Goal: Task Accomplishment & Management: Complete application form

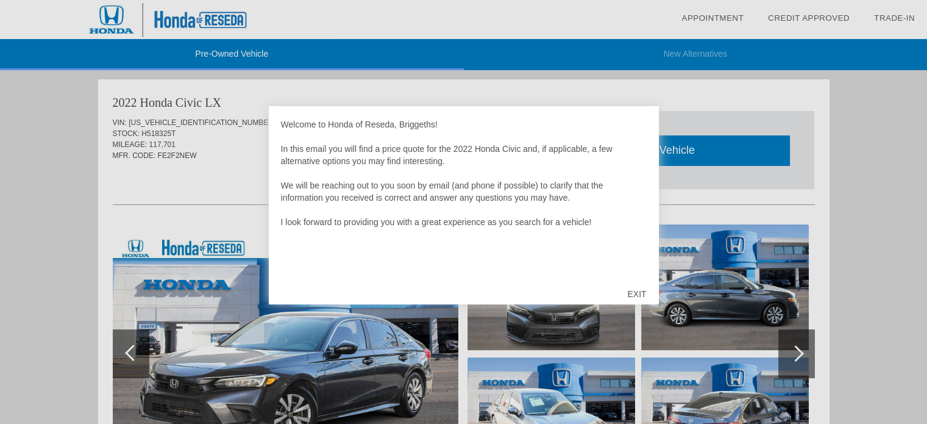
click at [646, 297] on div "EXIT" at bounding box center [636, 293] width 43 height 37
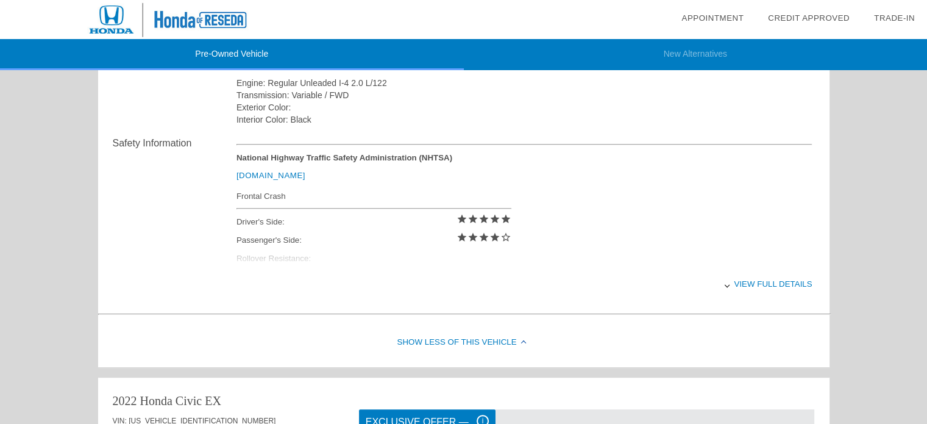
scroll to position [450, 0]
click at [779, 287] on div "View full details" at bounding box center [524, 283] width 576 height 30
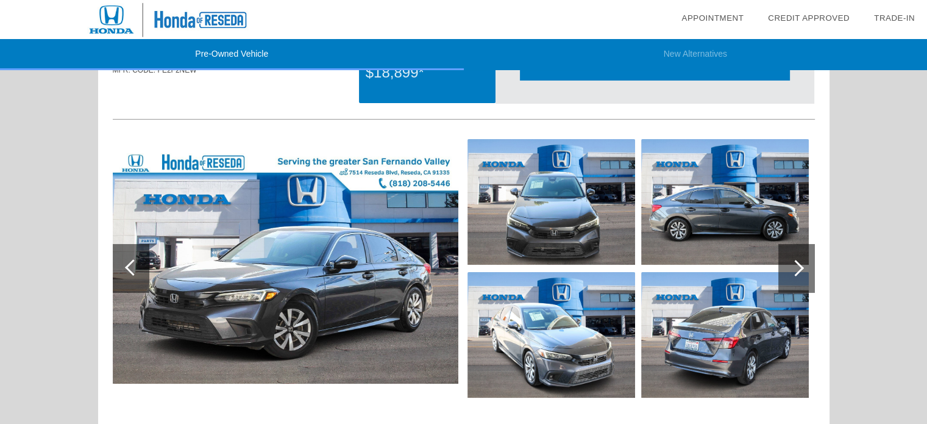
scroll to position [85, 0]
click at [800, 261] on div at bounding box center [796, 268] width 37 height 49
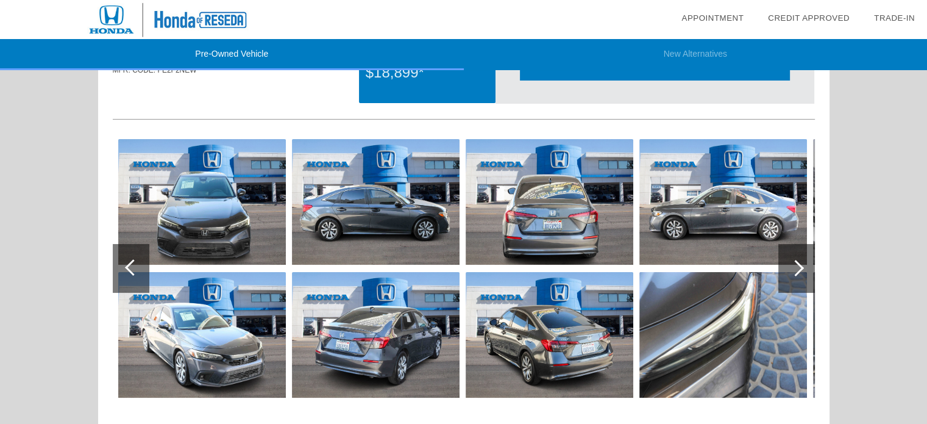
drag, startPoint x: 800, startPoint y: 261, endPoint x: 798, endPoint y: 267, distance: 6.4
click at [798, 267] on div at bounding box center [796, 268] width 37 height 49
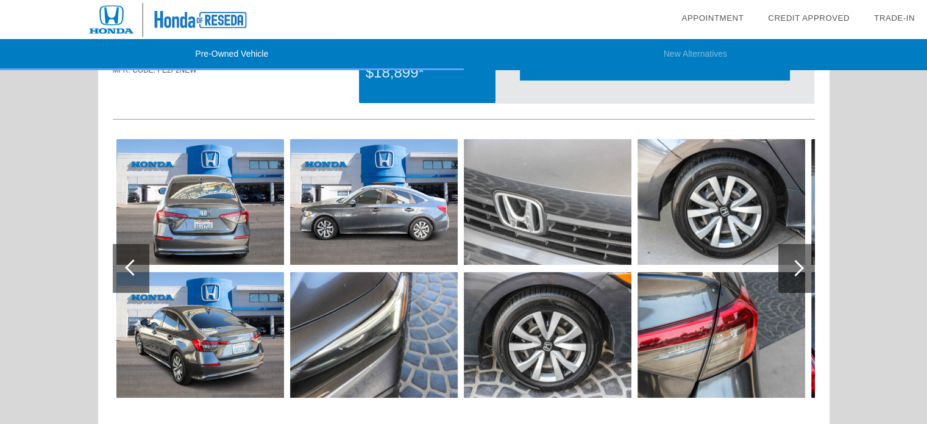
click at [798, 267] on div at bounding box center [795, 268] width 16 height 16
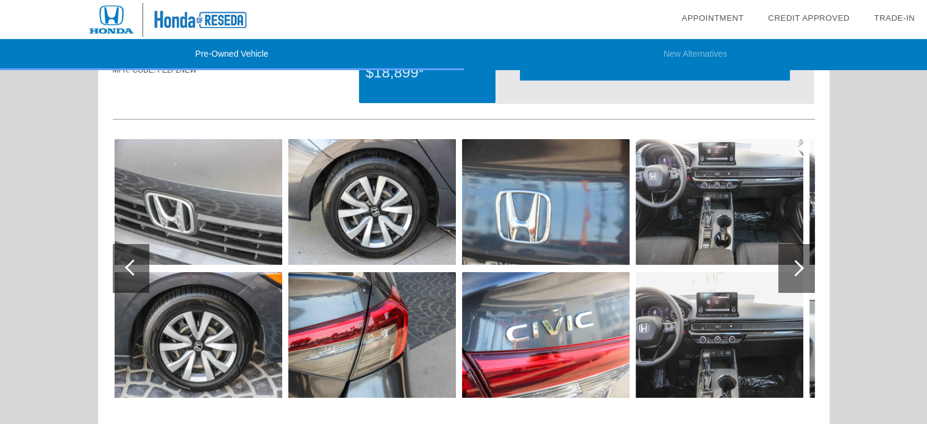
click at [798, 267] on div at bounding box center [795, 268] width 16 height 16
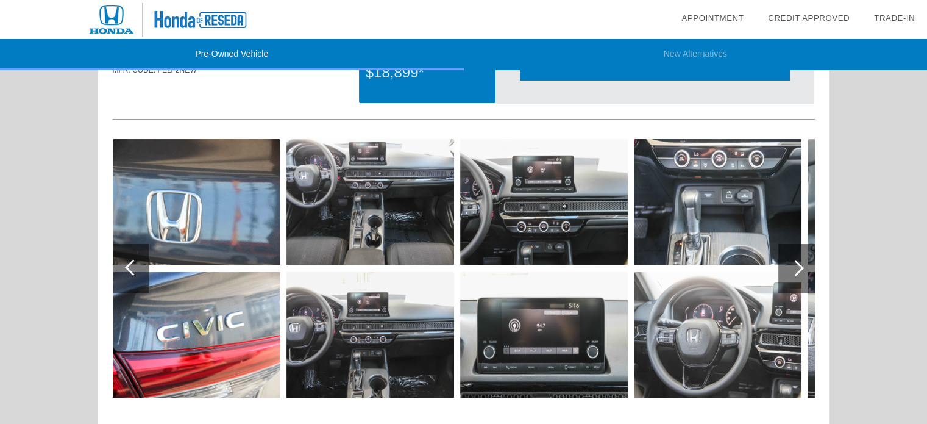
click at [798, 267] on div at bounding box center [795, 268] width 16 height 16
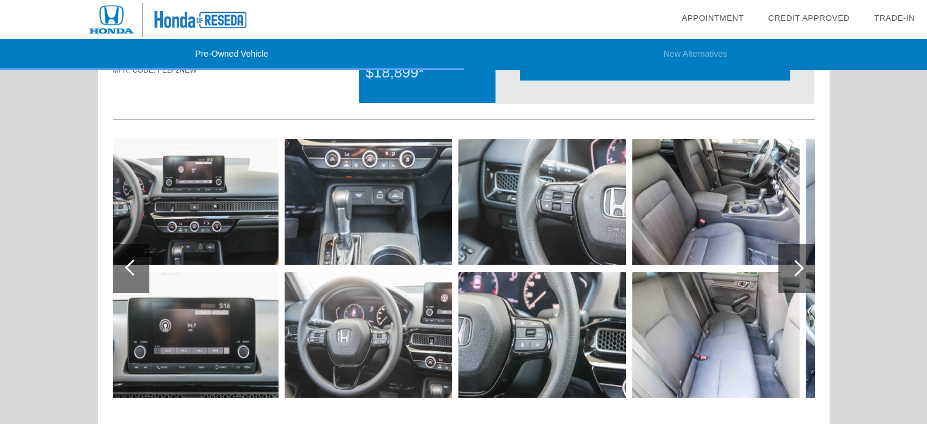
click at [745, 194] on img at bounding box center [716, 202] width 168 height 126
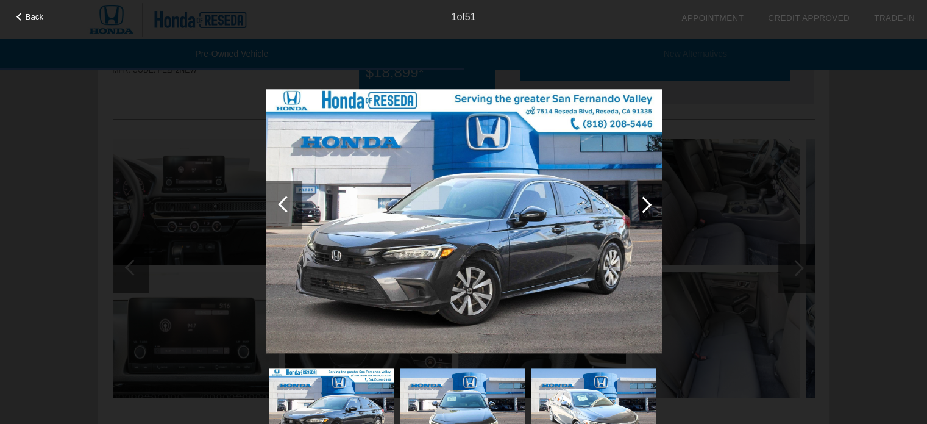
click at [714, 186] on div "Back 1 of 51" at bounding box center [463, 212] width 927 height 424
click at [756, 266] on div "Back 1 of 51" at bounding box center [463, 212] width 927 height 424
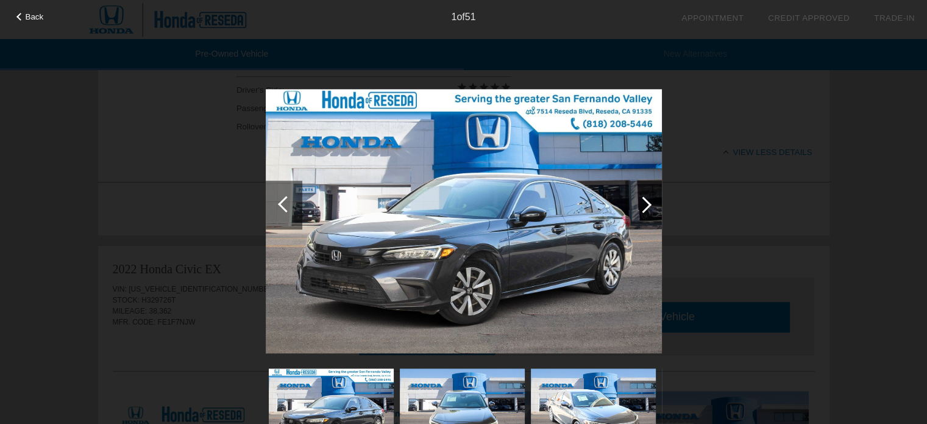
scroll to position [567, 0]
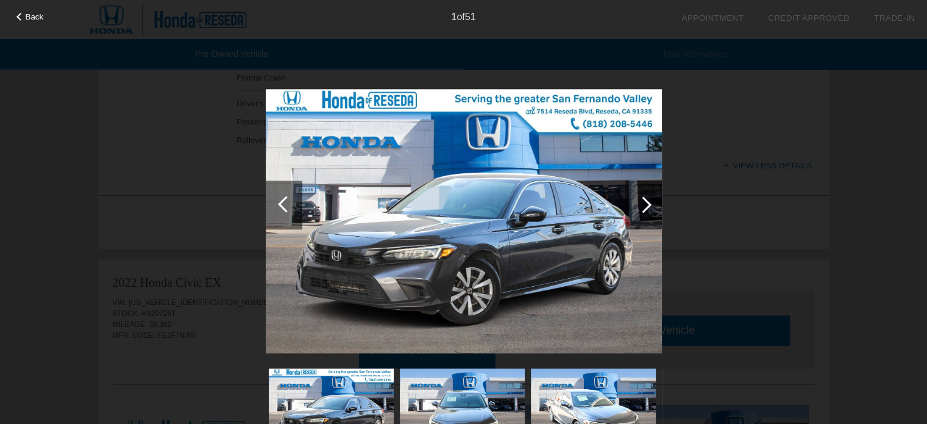
click at [617, 224] on img at bounding box center [464, 221] width 396 height 264
click at [648, 214] on div at bounding box center [643, 204] width 37 height 49
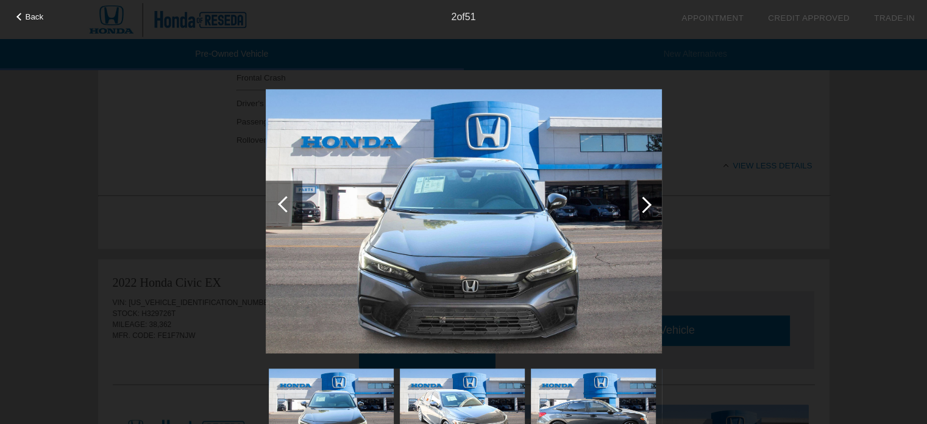
click at [34, 20] on span "Back" at bounding box center [35, 16] width 18 height 9
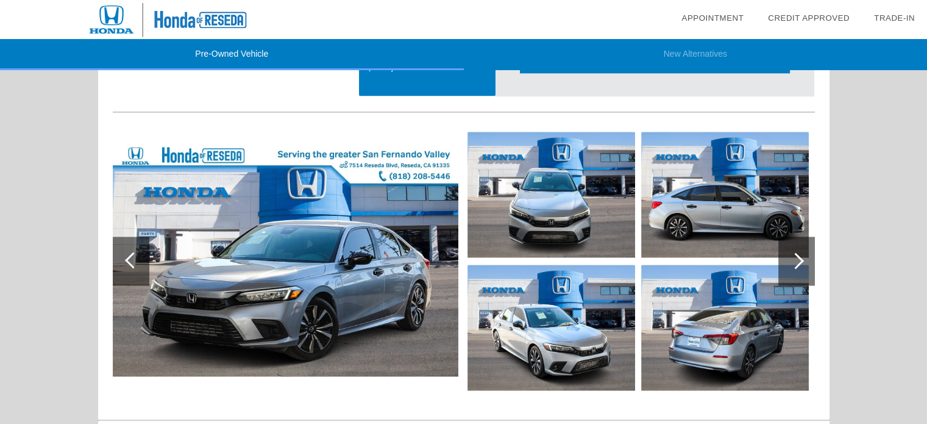
scroll to position [1338, 0]
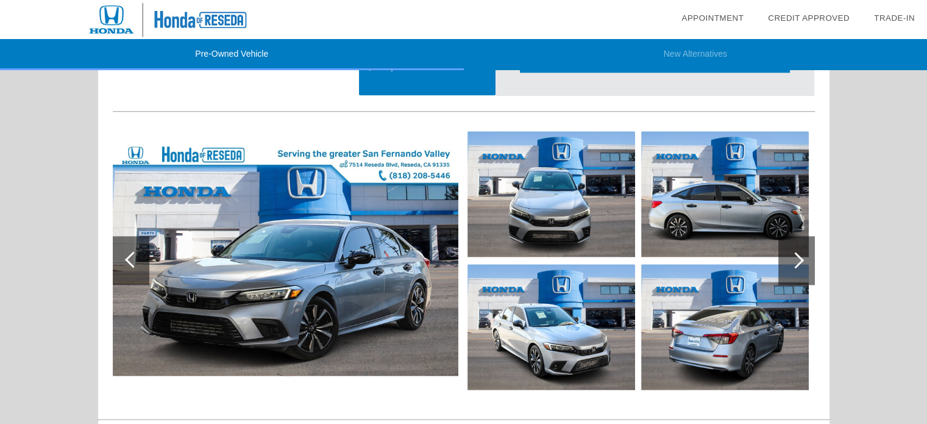
click at [798, 270] on div at bounding box center [796, 260] width 37 height 49
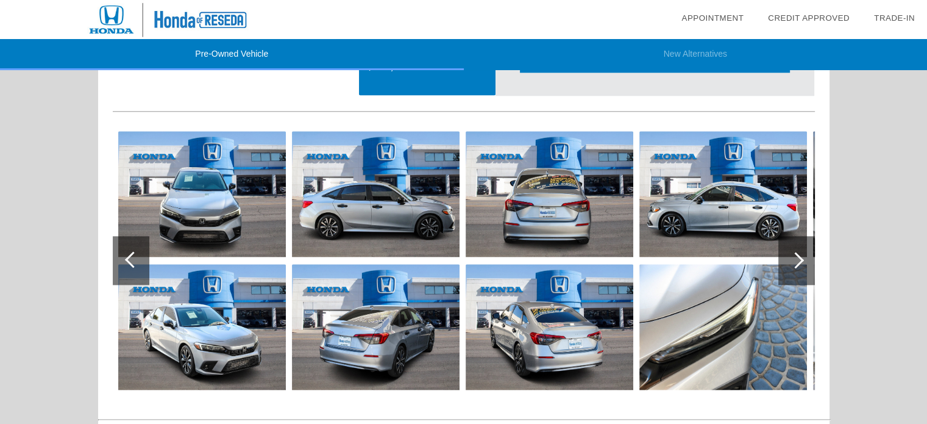
click at [798, 270] on div at bounding box center [796, 260] width 37 height 49
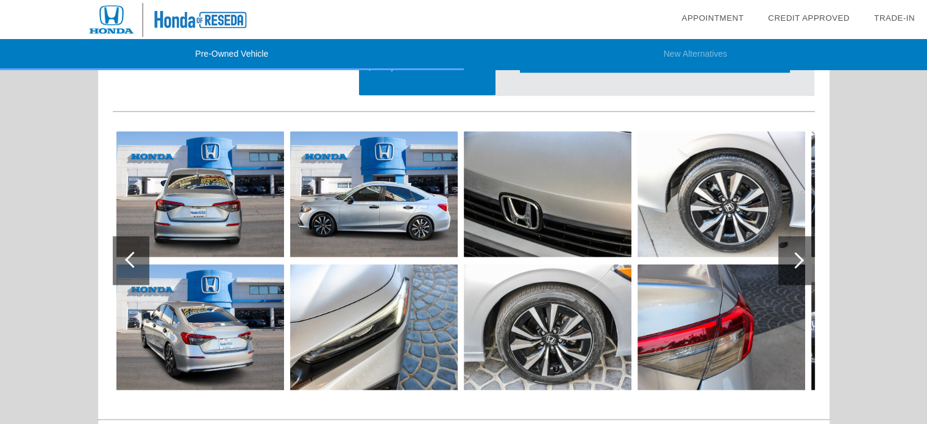
click at [798, 270] on div at bounding box center [796, 260] width 37 height 49
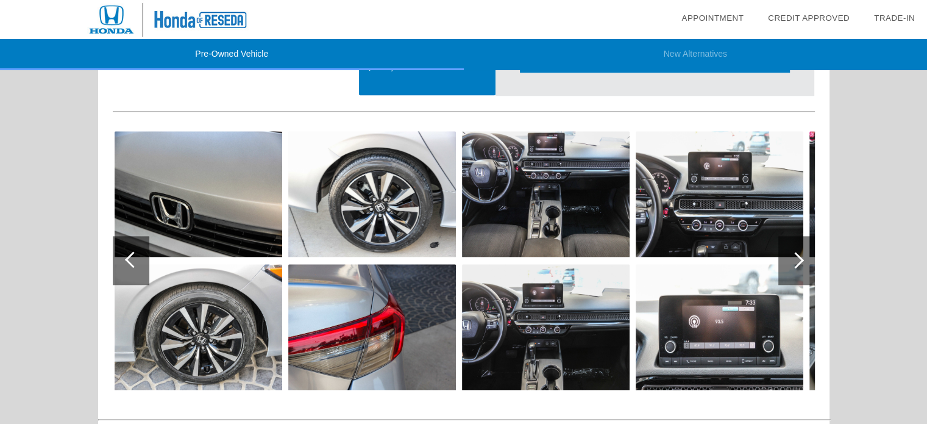
click at [798, 270] on div at bounding box center [796, 260] width 37 height 49
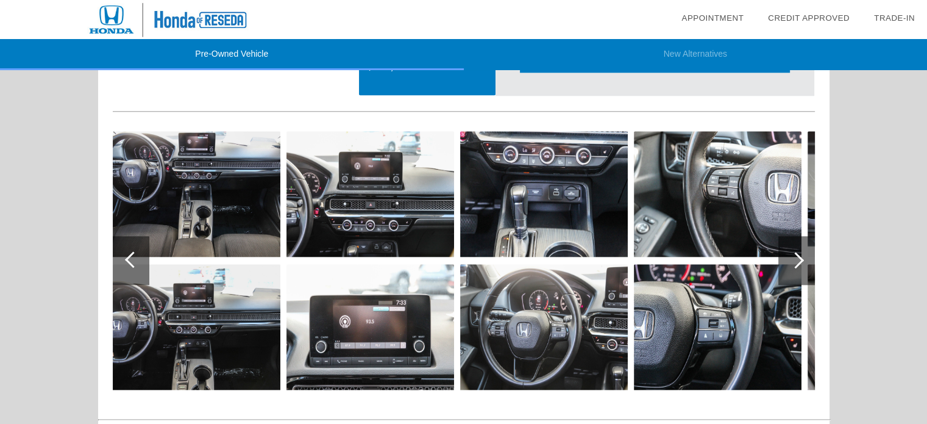
click at [798, 270] on div at bounding box center [796, 260] width 37 height 49
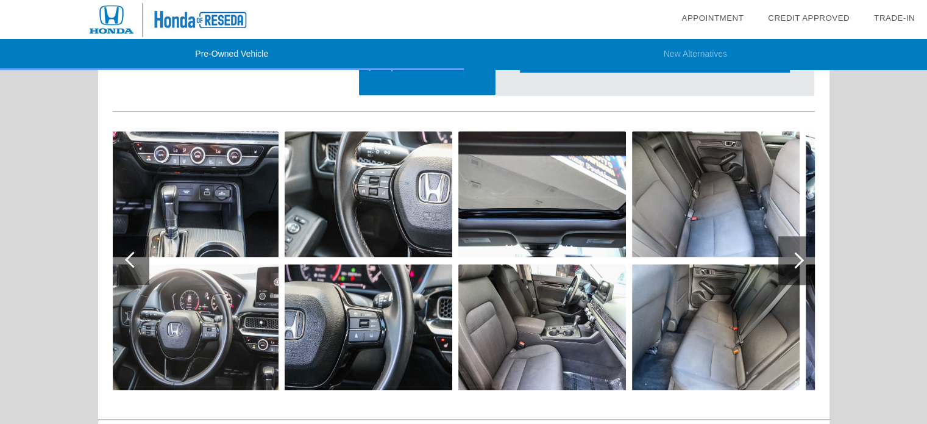
click at [798, 270] on div at bounding box center [796, 260] width 37 height 49
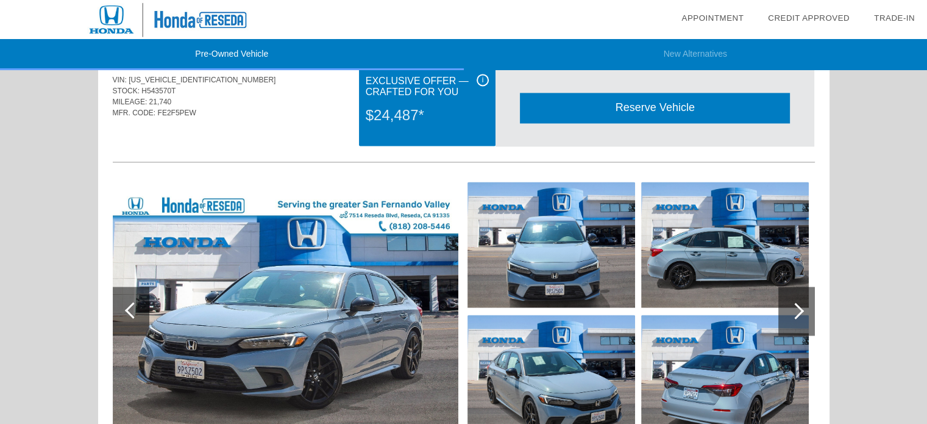
scroll to position [1804, 0]
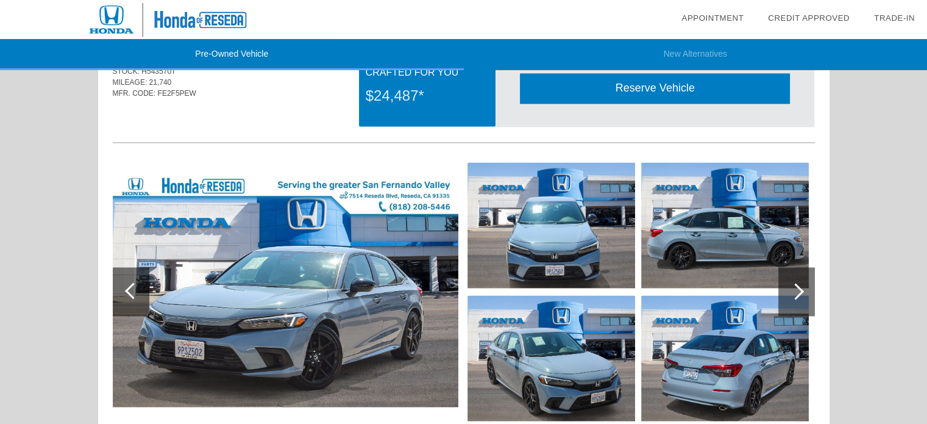
click at [797, 294] on div at bounding box center [795, 291] width 16 height 16
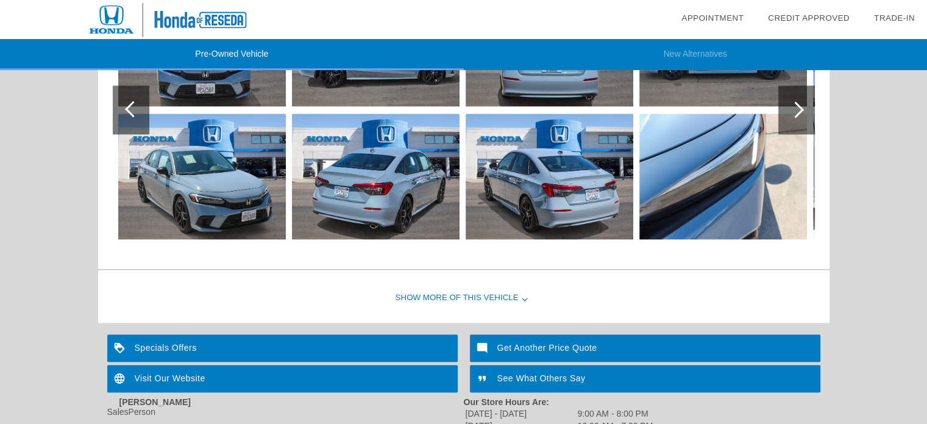
scroll to position [2081, 0]
